Goal: Find contact information: Find contact information

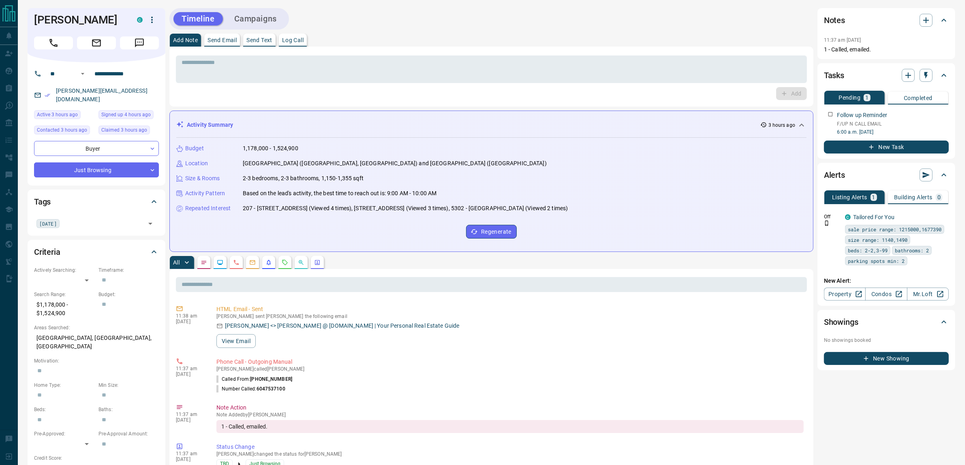
click at [665, 35] on div "Add Note Send Email Send Text Log Call" at bounding box center [491, 40] width 644 height 13
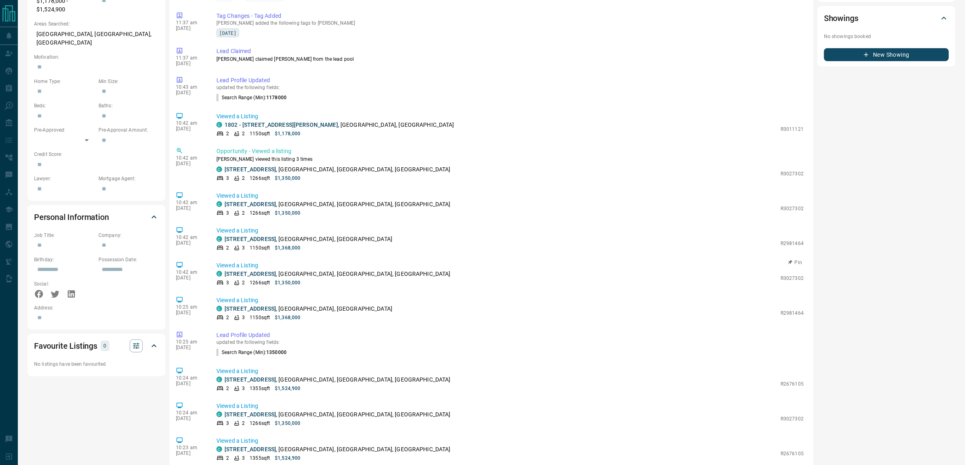
scroll to position [214, 0]
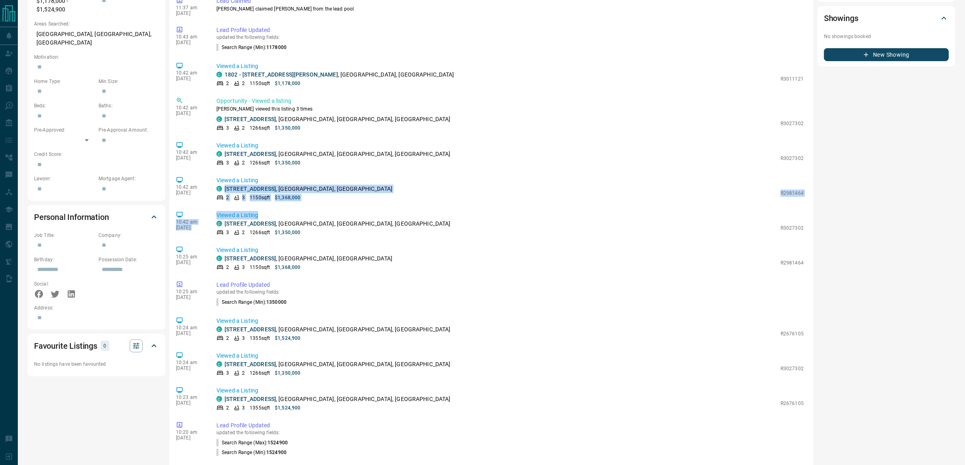
drag, startPoint x: 310, startPoint y: 177, endPoint x: 331, endPoint y: 207, distance: 36.5
click at [331, 207] on div "11:38 am [DATE] HTML Email - Sent [PERSON_NAME] sent [PERSON_NAME] the followin…" at bounding box center [491, 323] width 631 height 648
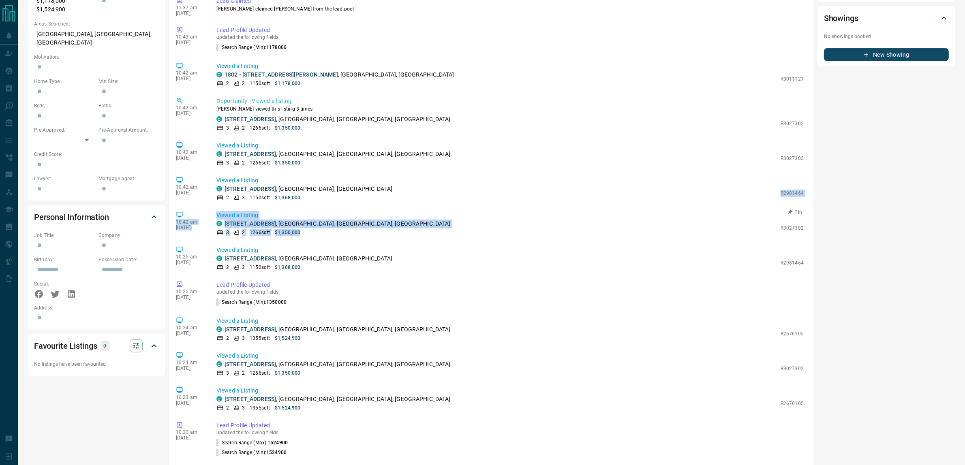
drag, startPoint x: 350, startPoint y: 199, endPoint x: 358, endPoint y: 238, distance: 40.1
click at [358, 238] on div "11:38 am [DATE] HTML Email - Sent [PERSON_NAME] sent [PERSON_NAME] the followin…" at bounding box center [491, 323] width 631 height 648
click at [357, 237] on div "10:42 am [DATE] Viewed a Listing C [STREET_ADDRESS] 3 2 1266 sqft $1,350,000 R3…" at bounding box center [491, 224] width 631 height 30
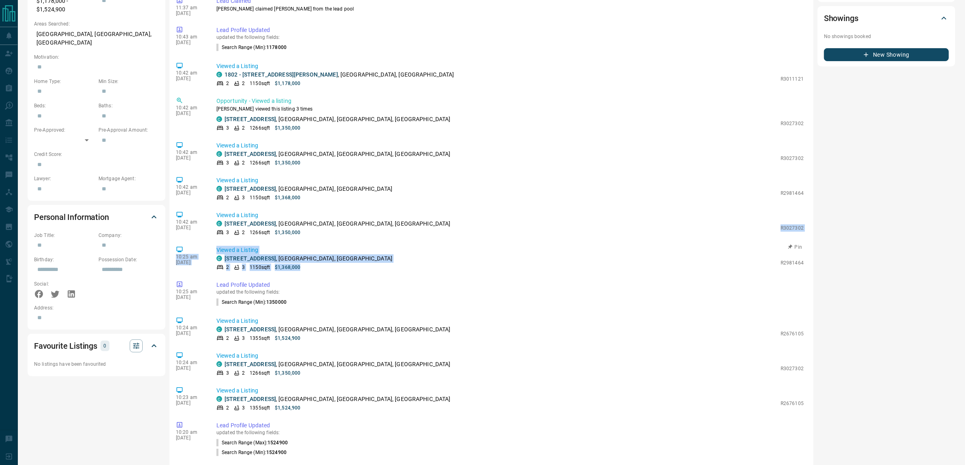
drag, startPoint x: 362, startPoint y: 234, endPoint x: 361, endPoint y: 274, distance: 40.1
click at [361, 274] on div "11:38 am [DATE] HTML Email - Sent [PERSON_NAME] sent [PERSON_NAME] the followin…" at bounding box center [491, 323] width 631 height 648
drag, startPoint x: 361, startPoint y: 273, endPoint x: 372, endPoint y: 274, distance: 10.7
click at [361, 272] on div "10:25 am [DATE] Viewed a Listing C [STREET_ADDRESS] 2 3 1150 sqft $1,368,000 R2…" at bounding box center [491, 258] width 631 height 30
click at [375, 238] on div "10:42 am [DATE] Viewed a Listing C [STREET_ADDRESS] 3 2 1266 sqft $1,350,000 R3…" at bounding box center [491, 224] width 631 height 30
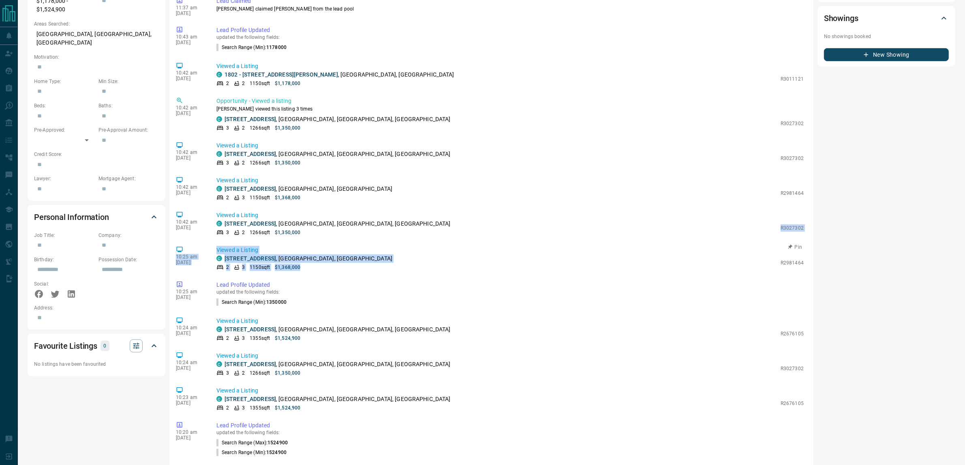
drag, startPoint x: 357, startPoint y: 229, endPoint x: 359, endPoint y: 270, distance: 41.4
click at [360, 271] on div "11:38 am [DATE] HTML Email - Sent [PERSON_NAME] sent [PERSON_NAME] the followin…" at bounding box center [491, 323] width 631 height 648
click at [359, 270] on div "2 3 1150 sqft $1,368,000" at bounding box center [496, 267] width 560 height 7
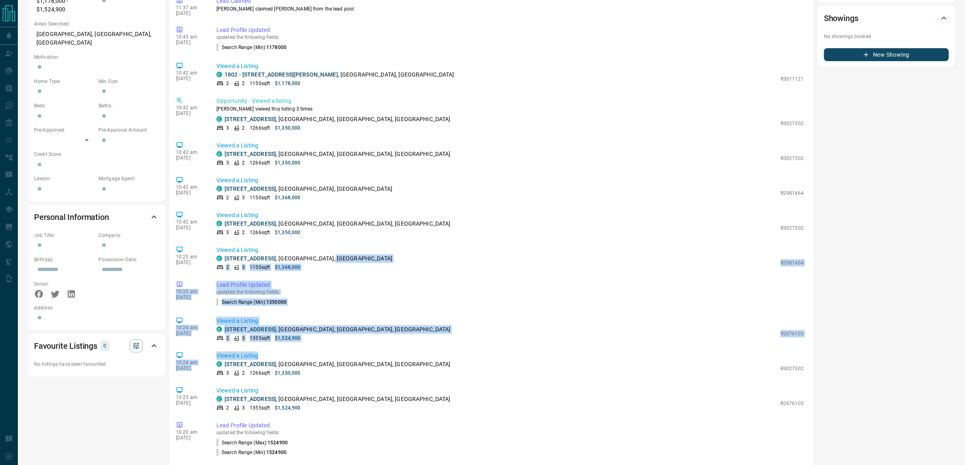
drag, startPoint x: 379, startPoint y: 262, endPoint x: 402, endPoint y: 348, distance: 88.6
click at [402, 348] on div "11:38 am [DATE] HTML Email - Sent [PERSON_NAME] sent [PERSON_NAME] the followin…" at bounding box center [491, 323] width 631 height 648
click at [401, 347] on div "11:38 am [DATE] HTML Email - Sent [PERSON_NAME] sent [PERSON_NAME] the followin…" at bounding box center [491, 323] width 631 height 648
drag, startPoint x: 409, startPoint y: 340, endPoint x: 407, endPoint y: 269, distance: 71.7
click at [407, 269] on div "11:38 am [DATE] HTML Email - Sent [PERSON_NAME] sent [PERSON_NAME] the followin…" at bounding box center [491, 323] width 631 height 648
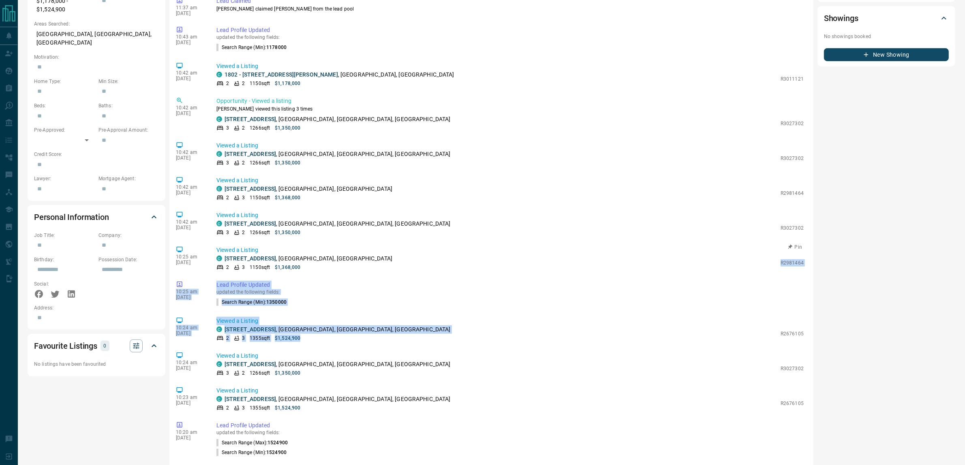
click at [407, 268] on div "2 3 1150 sqft $1,368,000" at bounding box center [496, 267] width 560 height 7
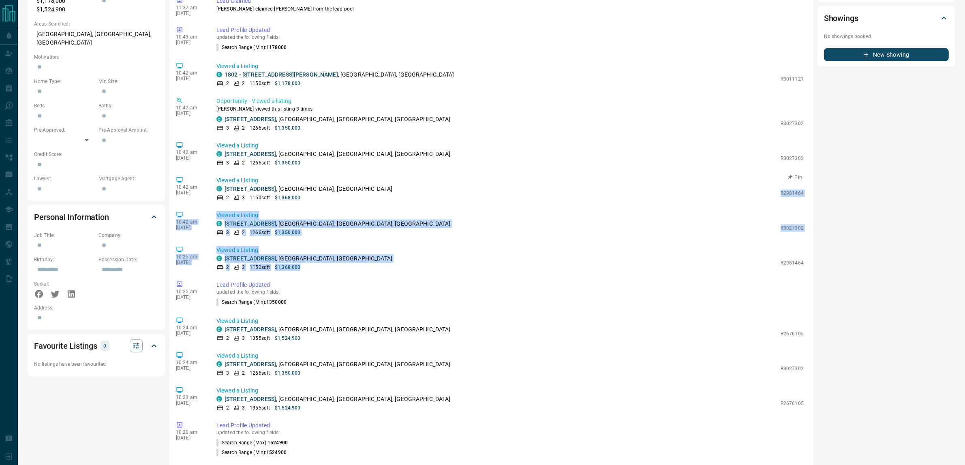
drag, startPoint x: 333, startPoint y: 272, endPoint x: 381, endPoint y: 199, distance: 88.0
click at [381, 199] on div "11:38 am [DATE] HTML Email - Sent [PERSON_NAME] sent [PERSON_NAME] the followin…" at bounding box center [491, 323] width 631 height 648
click at [381, 199] on div "2 3 1150 sqft $1,368,000" at bounding box center [496, 197] width 560 height 7
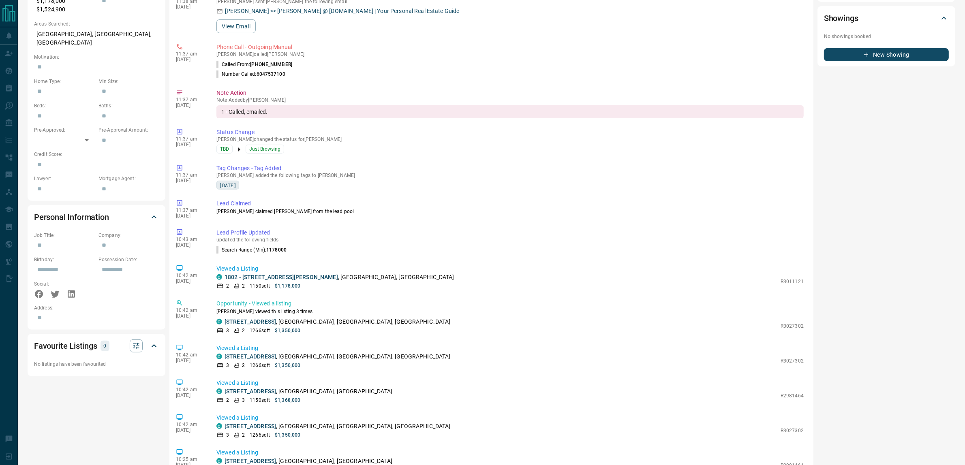
scroll to position [0, 0]
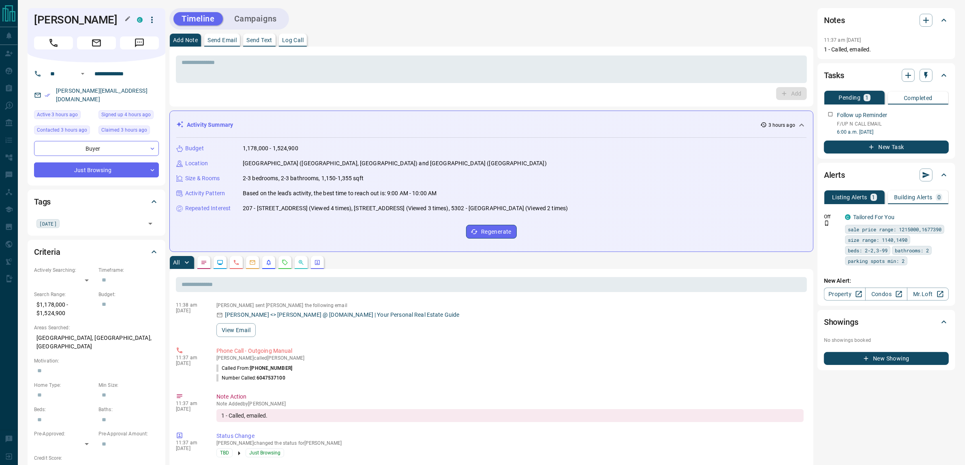
click at [47, 17] on h1 "[PERSON_NAME]" at bounding box center [79, 19] width 91 height 13
drag, startPoint x: 47, startPoint y: 17, endPoint x: 71, endPoint y: 17, distance: 23.5
click at [71, 17] on h1 "[PERSON_NAME]" at bounding box center [79, 19] width 91 height 13
copy div "[PERSON_NAME]"
